Goal: Check status: Check status

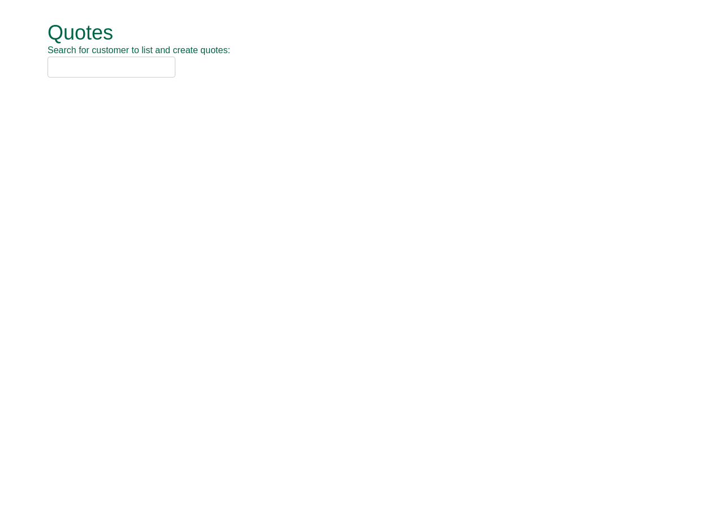
click at [77, 58] on input "text" at bounding box center [112, 67] width 128 height 21
paste input "QUO0561401"
type input "QUO0561401"
click at [124, 62] on input "text" at bounding box center [112, 67] width 128 height 21
paste input "QUO0561401"
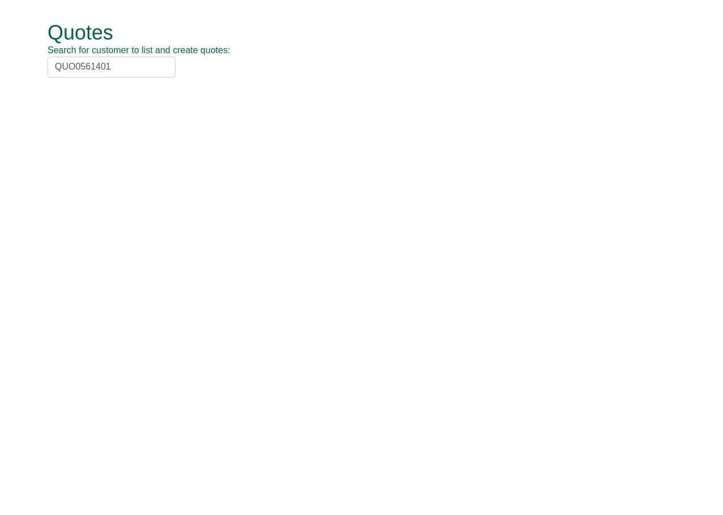
type input "QUO0561401"
click at [101, 39] on h1 "Quotes" at bounding box center [349, 32] width 603 height 23
click at [130, 61] on input "text" at bounding box center [112, 67] width 128 height 21
click at [101, 65] on input "text" at bounding box center [112, 67] width 128 height 21
click at [118, 66] on input "text" at bounding box center [112, 67] width 128 height 21
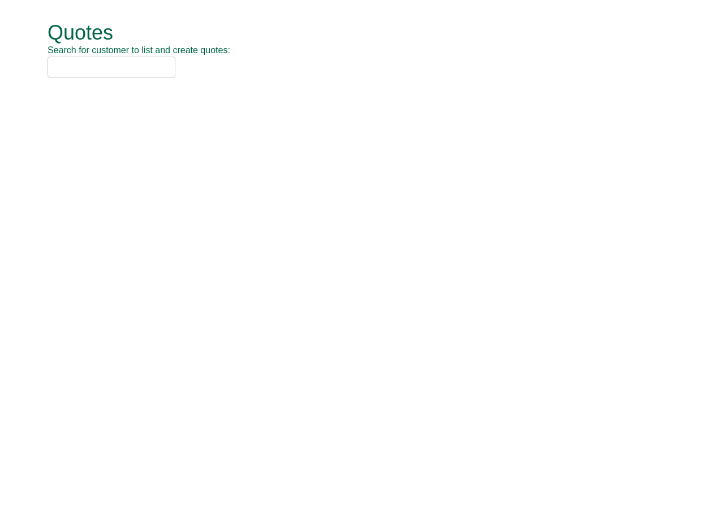
paste input "QUO0561401"
type input "QUO0561401"
click at [169, 67] on input "text" at bounding box center [112, 67] width 128 height 21
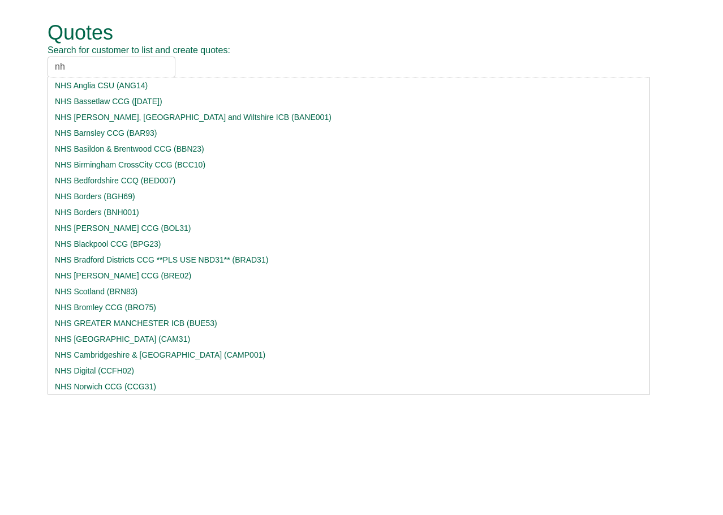
type input "n"
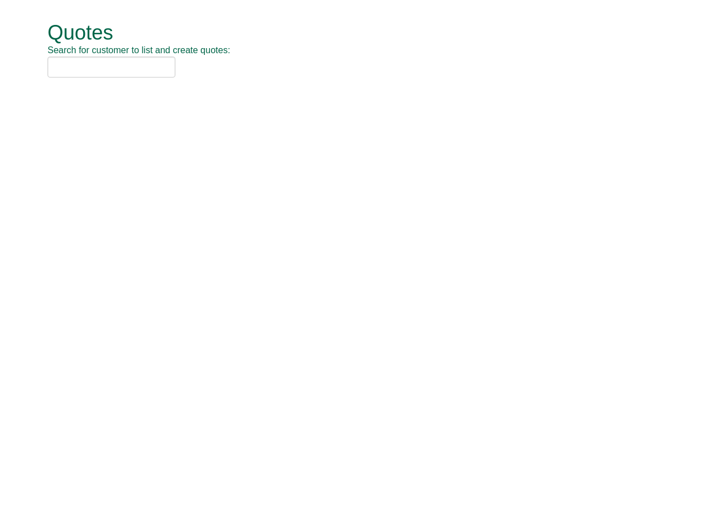
click at [193, 63] on div at bounding box center [349, 67] width 603 height 21
